Goal: Task Accomplishment & Management: Manage account settings

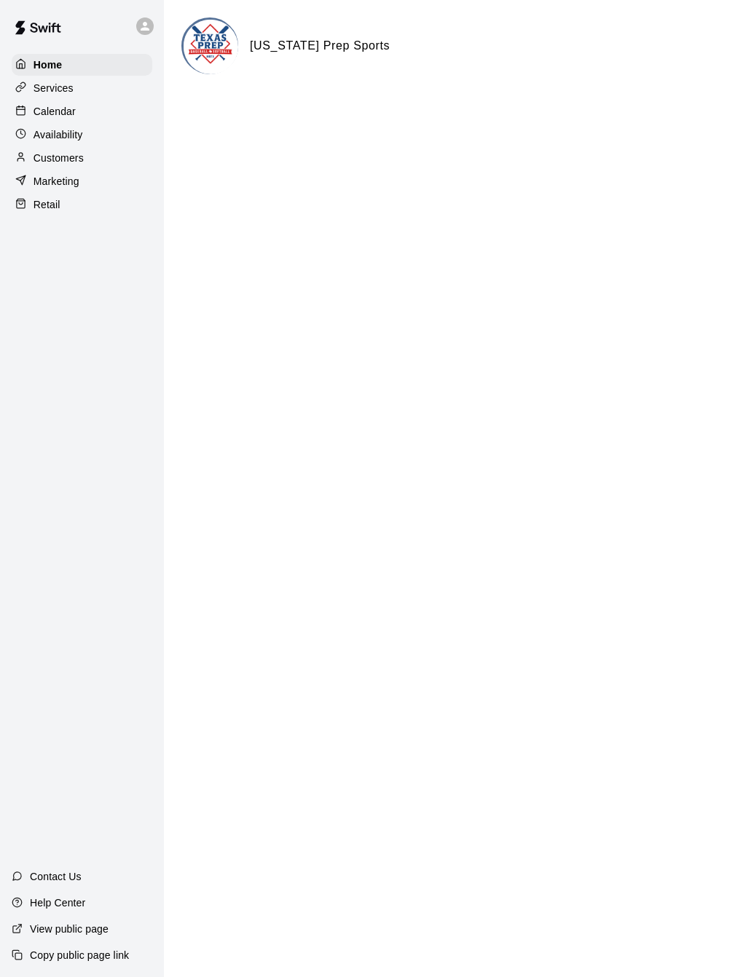
click at [87, 109] on div "Calendar" at bounding box center [82, 111] width 141 height 22
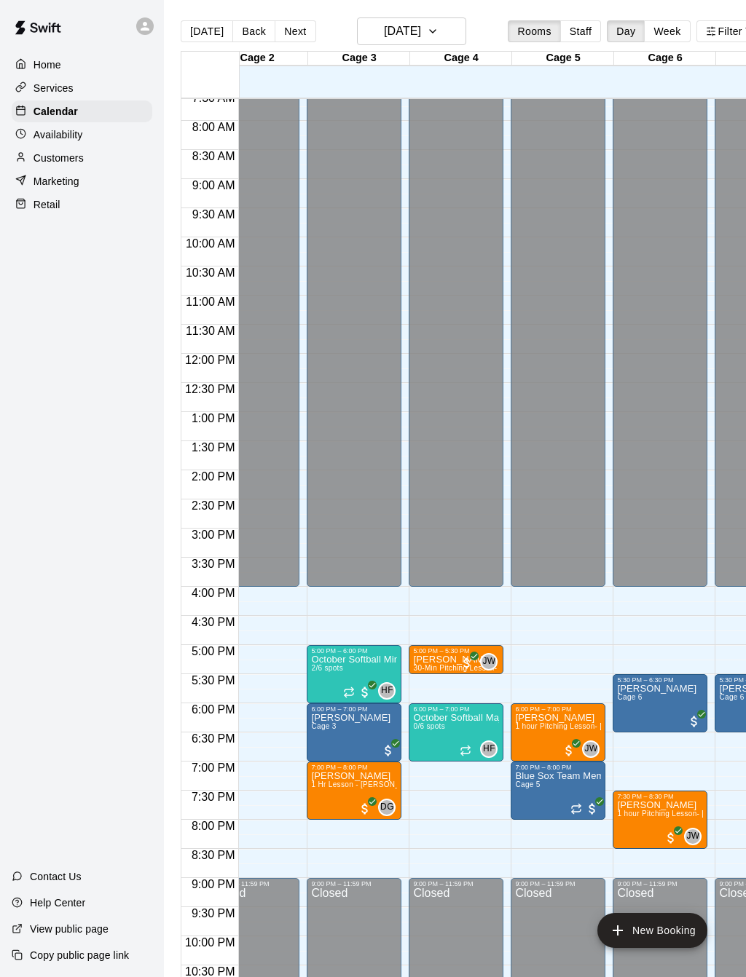
scroll to position [446, 138]
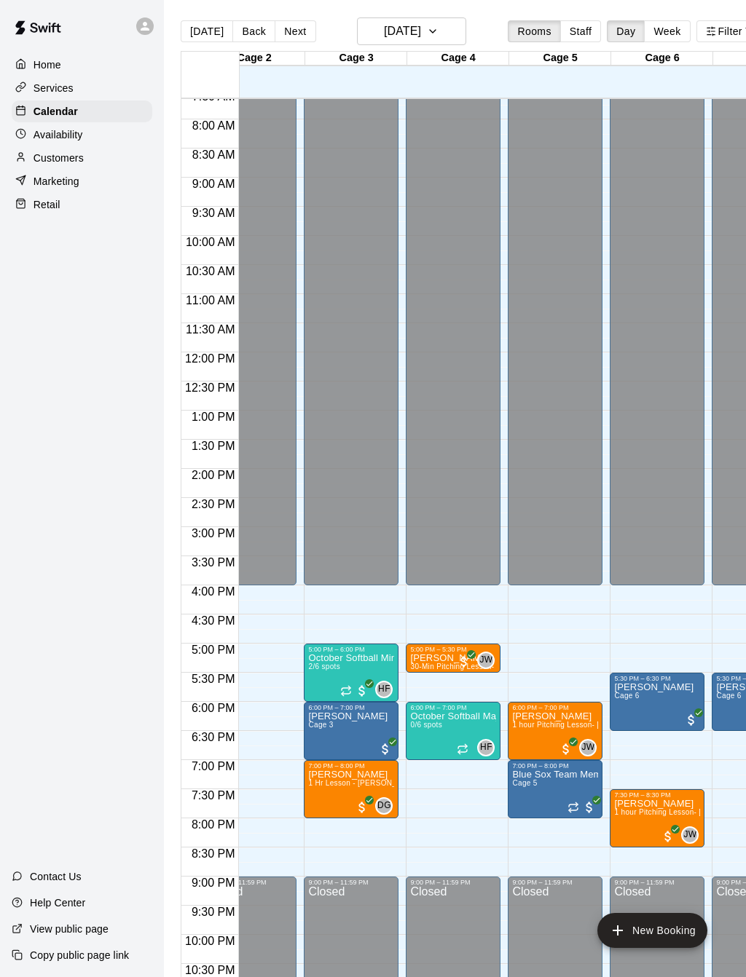
click at [294, 36] on button "Next" at bounding box center [295, 31] width 41 height 22
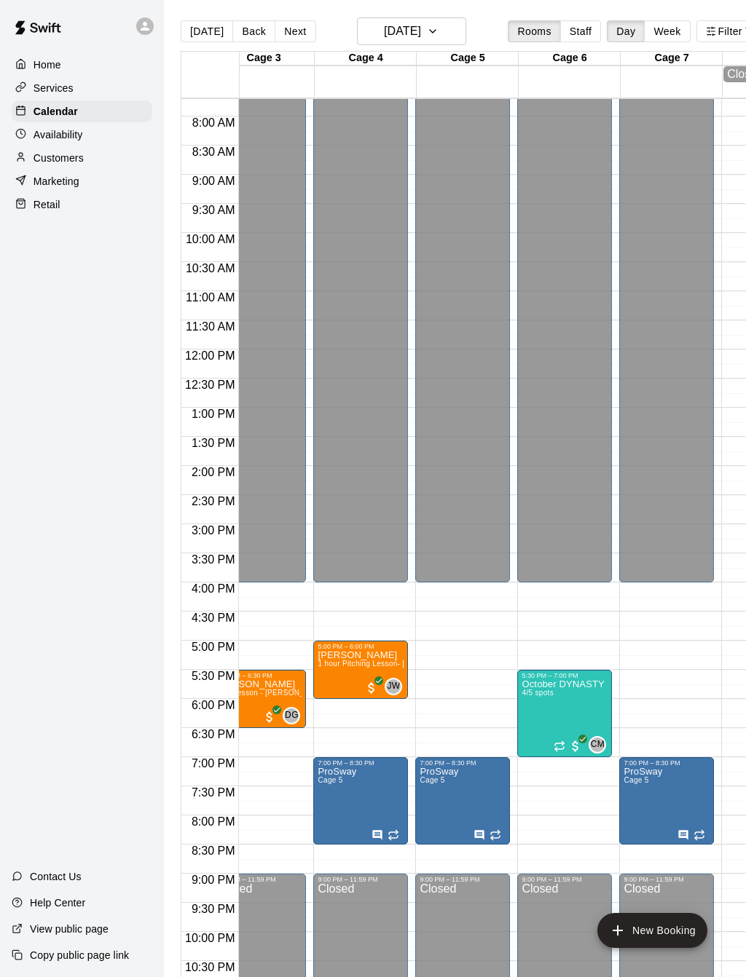
scroll to position [0, 0]
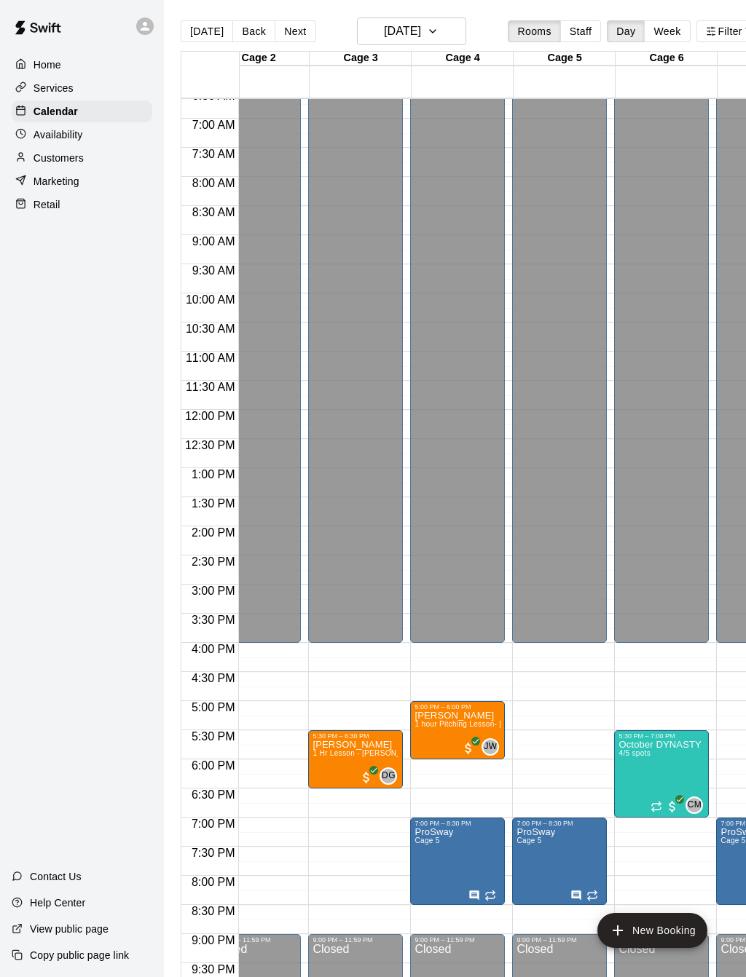
click at [438, 844] on button "edit" at bounding box center [429, 845] width 29 height 29
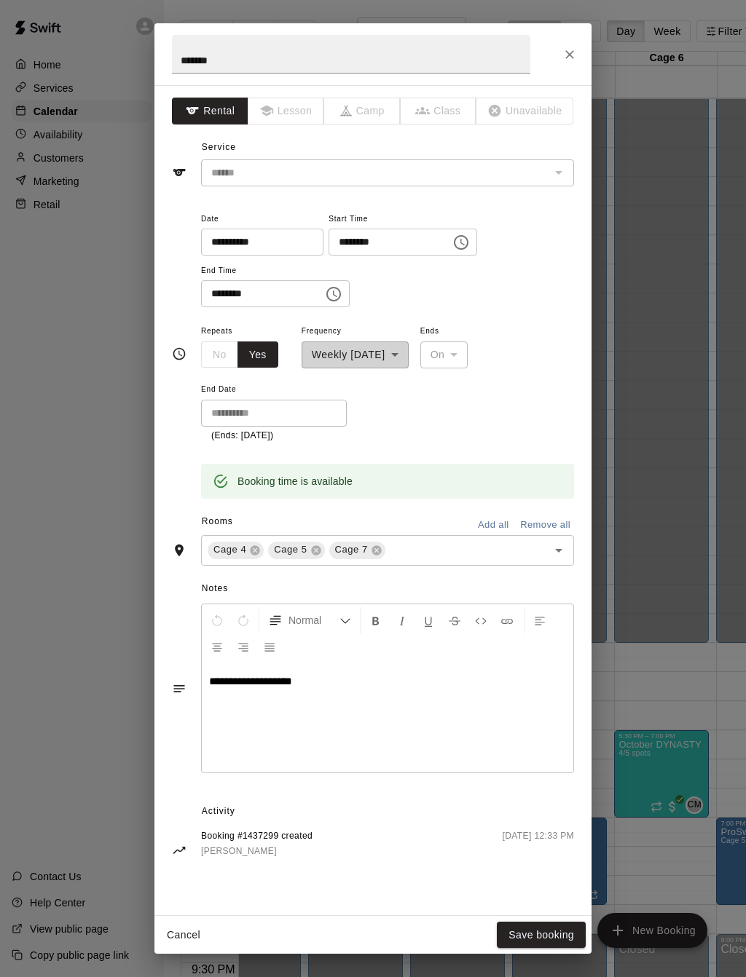
click at [565, 56] on icon "Close" at bounding box center [569, 54] width 15 height 15
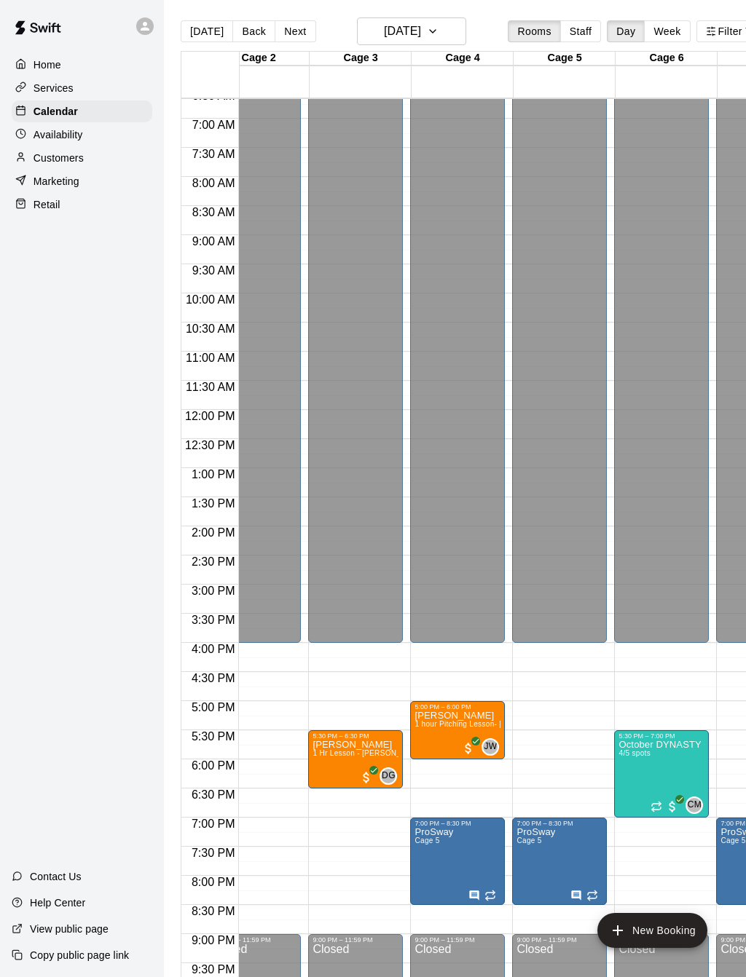
click at [111, 142] on div "Availability" at bounding box center [82, 135] width 141 height 22
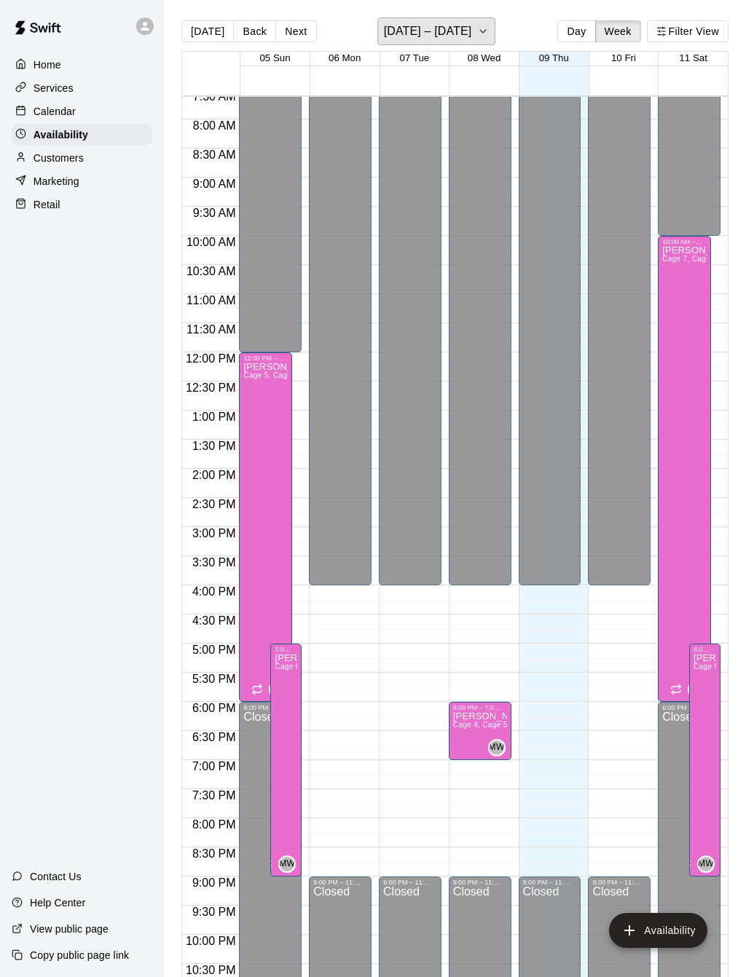
click at [470, 31] on button "[DATE] – [DATE]" at bounding box center [436, 31] width 119 height 28
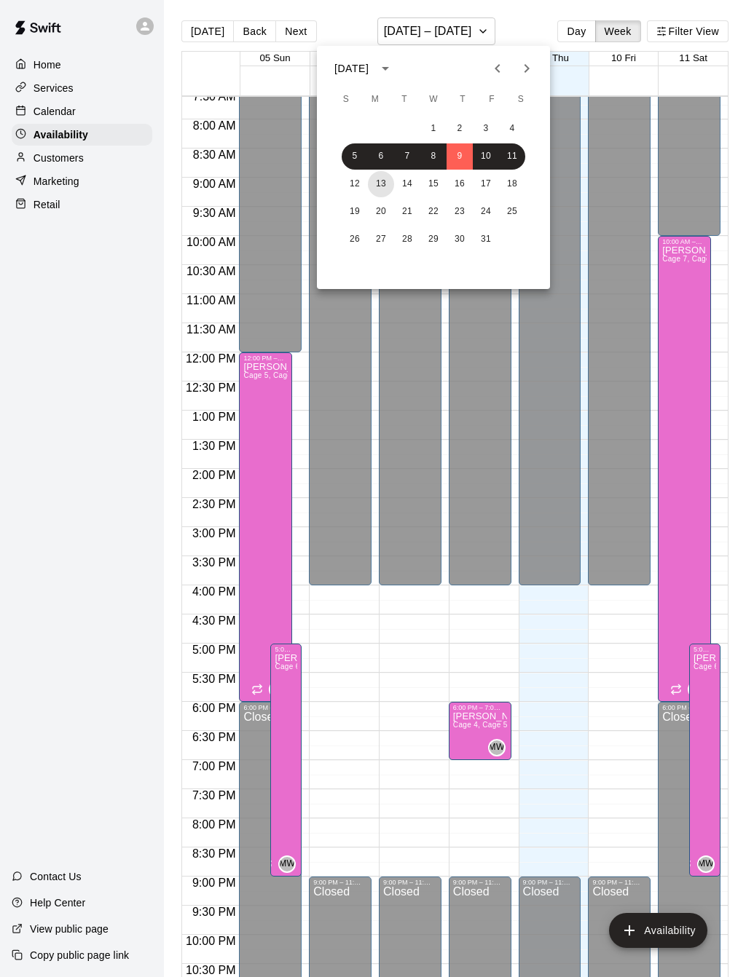
click at [380, 184] on button "13" at bounding box center [381, 184] width 26 height 26
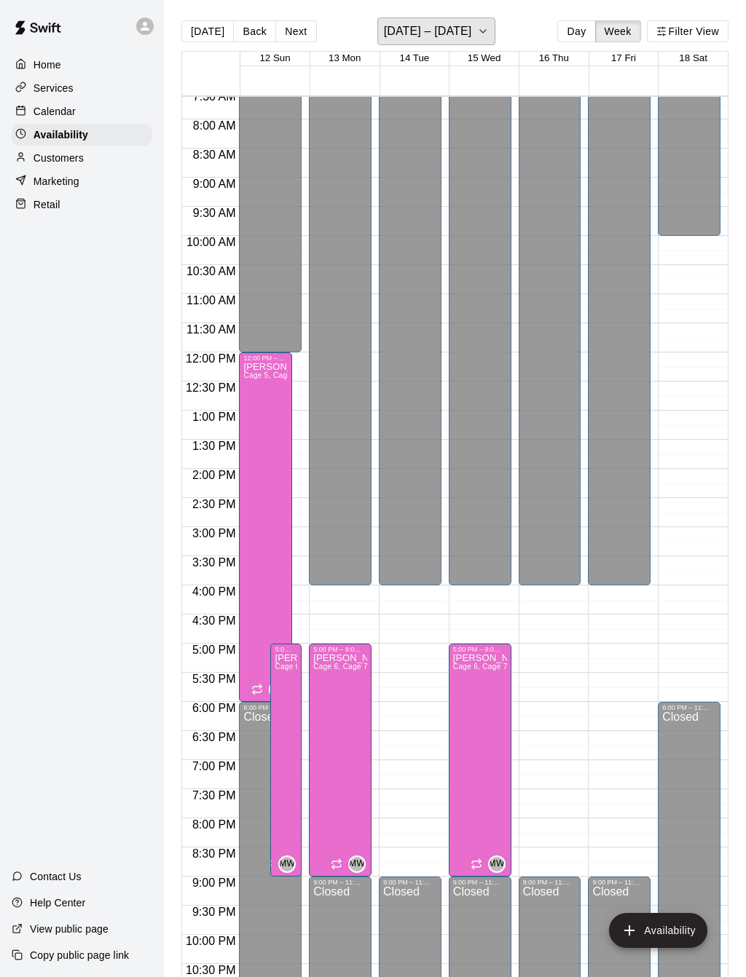
click at [449, 36] on h6 "[DATE] – [DATE]" at bounding box center [428, 31] width 88 height 20
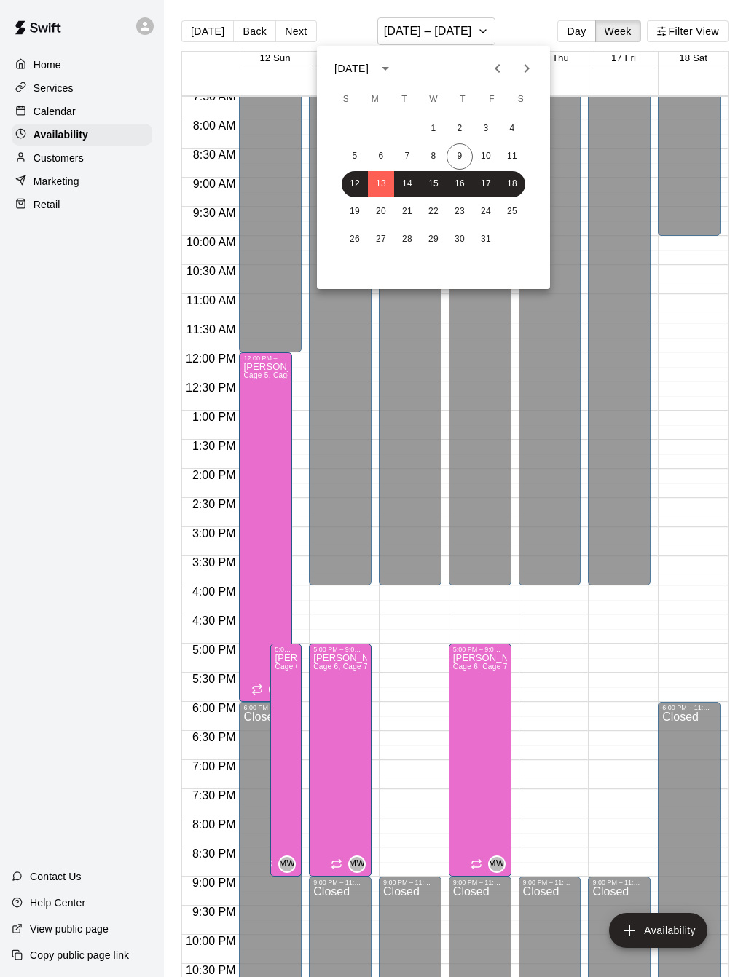
click at [480, 558] on div at bounding box center [373, 488] width 746 height 977
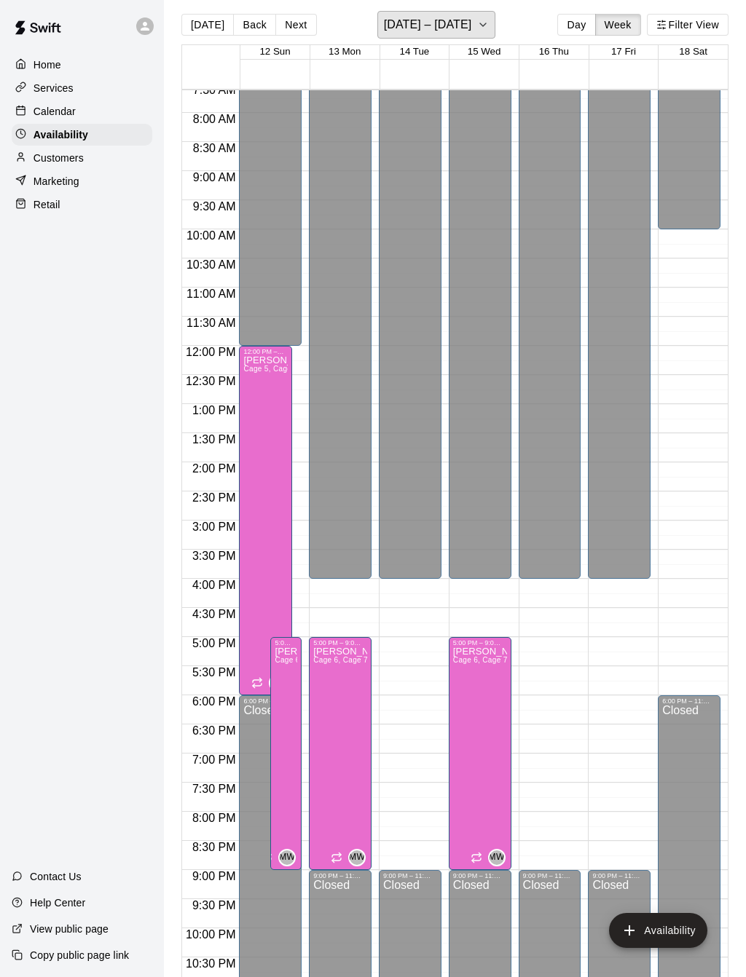
click at [478, 31] on icon "button" at bounding box center [483, 24] width 12 height 17
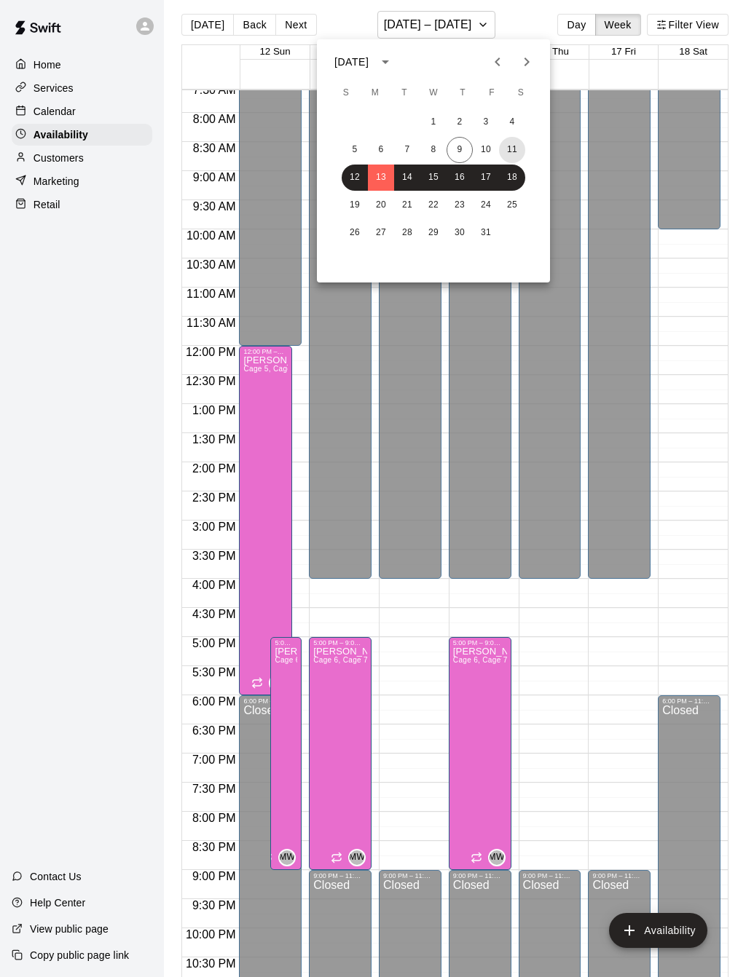
click at [514, 157] on button "11" at bounding box center [512, 150] width 26 height 26
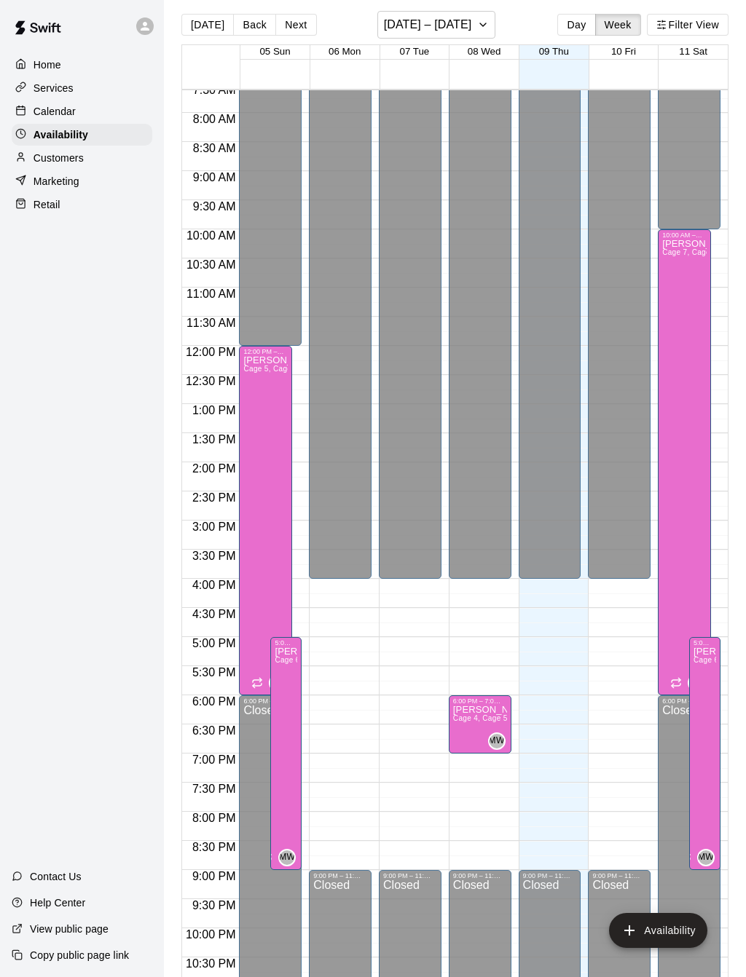
click at [697, 502] on div "[PERSON_NAME] Cage 7, Cage 6, Cage 5, Cage 4" at bounding box center [684, 727] width 44 height 977
click at [699, 447] on div at bounding box center [373, 488] width 746 height 977
click at [681, 293] on div "[PERSON_NAME] Cage 7, Cage 6, Cage 5, Cage 4" at bounding box center [684, 727] width 44 height 977
click at [681, 288] on icon "delete" at bounding box center [676, 290] width 10 height 13
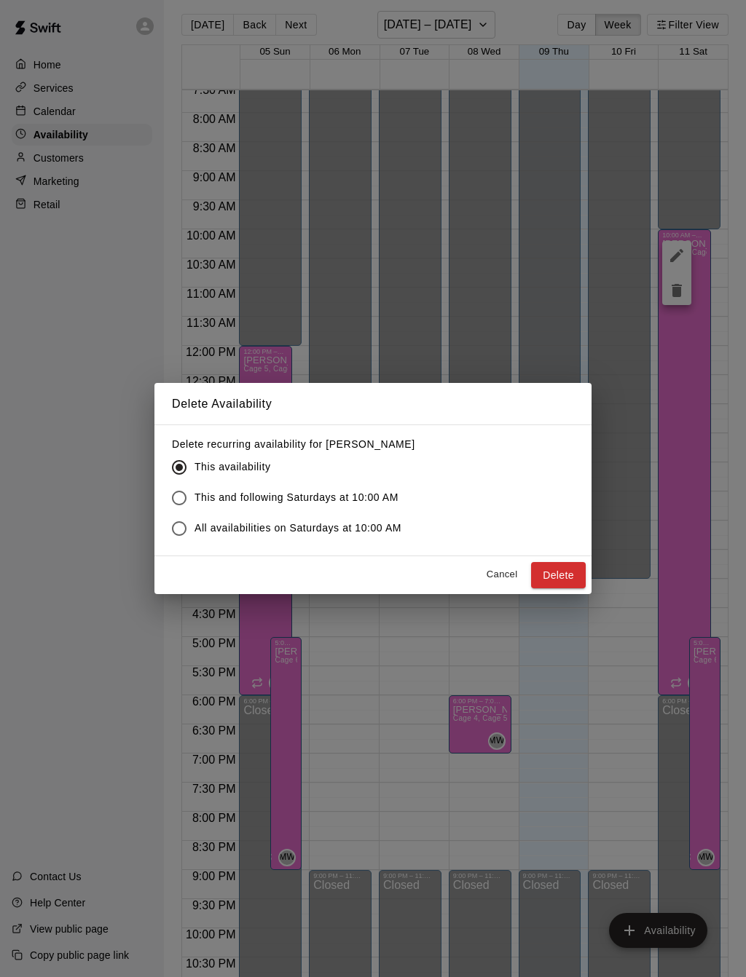
click at [549, 578] on button "Delete" at bounding box center [558, 575] width 55 height 27
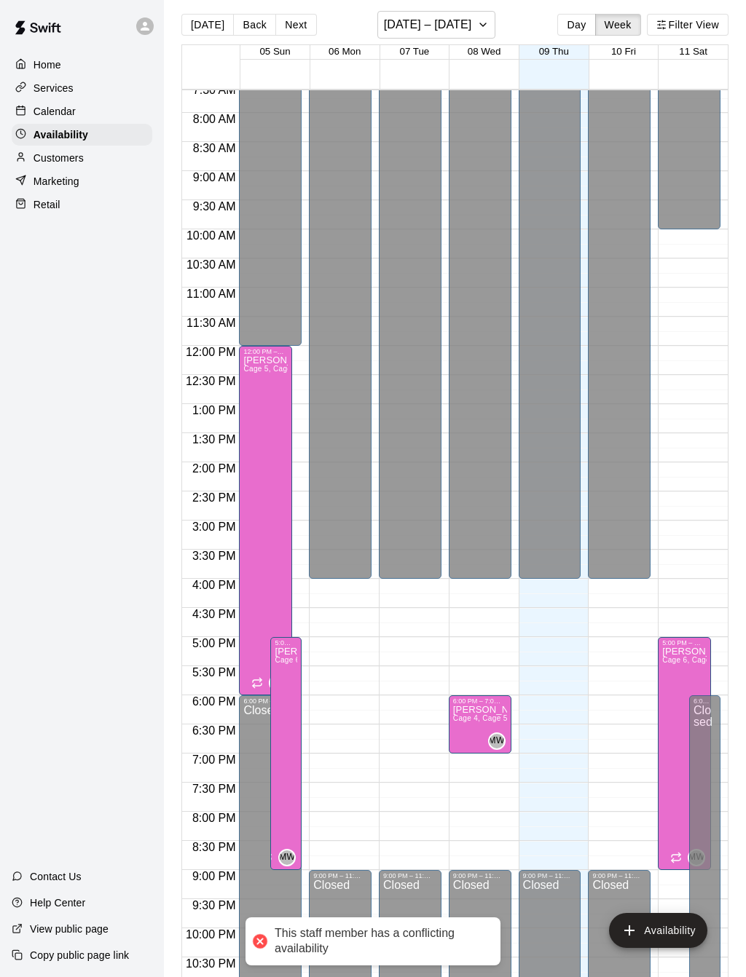
click at [674, 652] on p "[PERSON_NAME]" at bounding box center [684, 652] width 44 height 0
click at [678, 706] on icon "delete" at bounding box center [676, 703] width 10 height 13
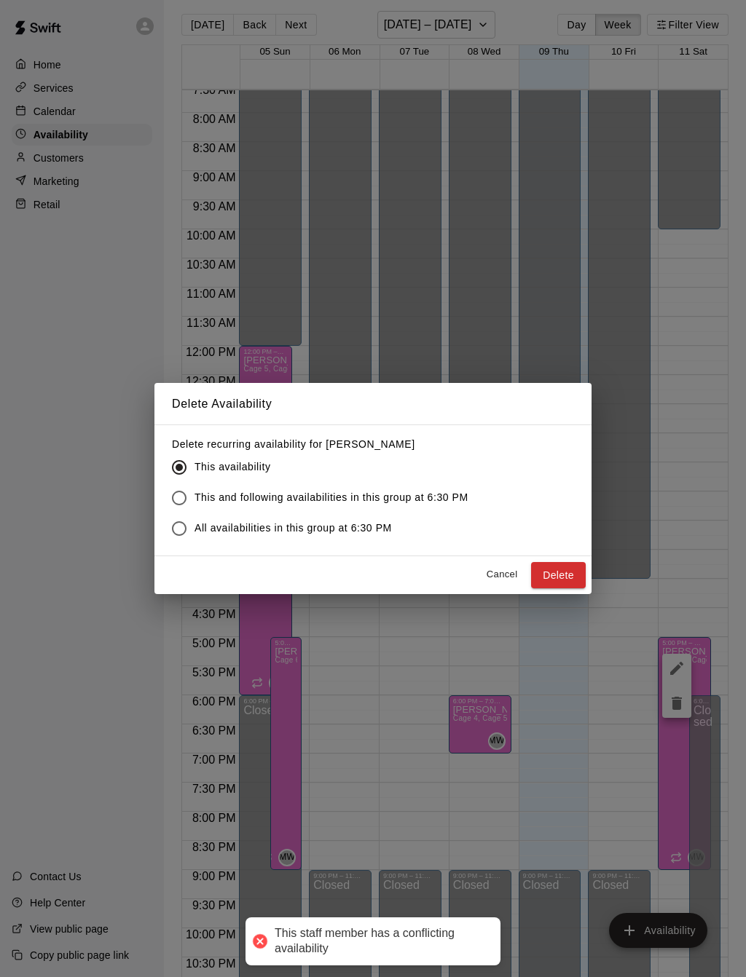
click at [547, 565] on button "Delete" at bounding box center [558, 575] width 55 height 27
